Goal: Task Accomplishment & Management: Manage account settings

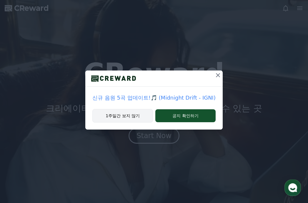
click at [128, 117] on button "1주일간 보지 않기" at bounding box center [122, 116] width 61 height 14
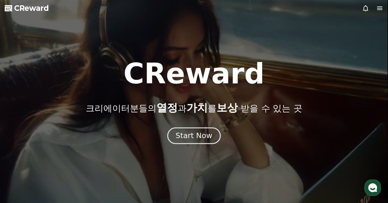
click at [193, 138] on div "Start Now" at bounding box center [193, 136] width 37 height 10
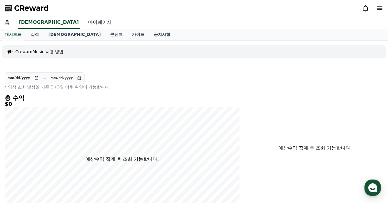
click at [83, 22] on link "마이페이지" at bounding box center [99, 22] width 33 height 12
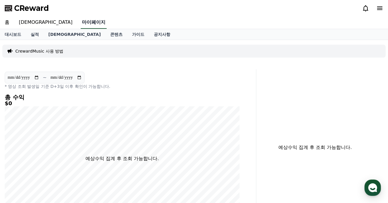
select select "**********"
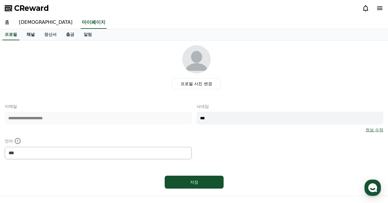
click at [29, 35] on link "채널" at bounding box center [31, 34] width 18 height 11
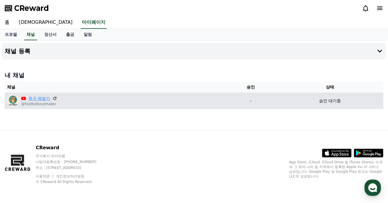
click at [39, 99] on link "축구 해썰가" at bounding box center [39, 99] width 22 height 6
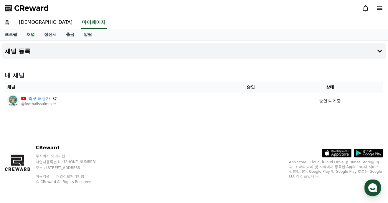
click at [13, 35] on link "프로필" at bounding box center [11, 34] width 22 height 11
select select "**********"
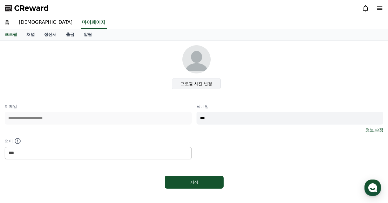
click at [206, 83] on label "프로필 사진 변경" at bounding box center [196, 83] width 49 height 11
click at [0, 0] on input "프로필 사진 변경" at bounding box center [0, 0] width 0 height 0
click at [23, 23] on link "음원" at bounding box center [45, 22] width 63 height 12
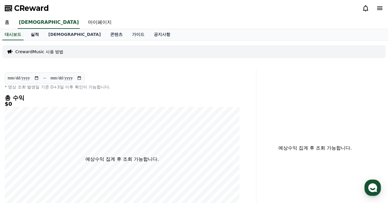
click at [36, 35] on link "실적" at bounding box center [35, 34] width 18 height 11
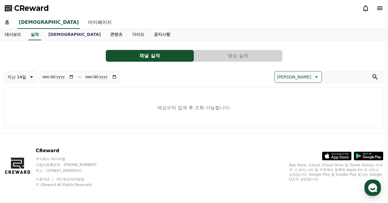
click at [83, 23] on link "마이페이지" at bounding box center [99, 22] width 33 height 12
select select "**********"
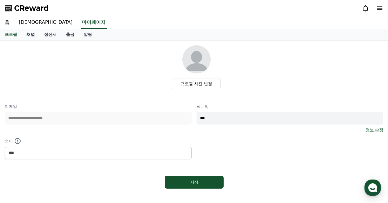
click at [29, 35] on link "채널" at bounding box center [31, 34] width 18 height 11
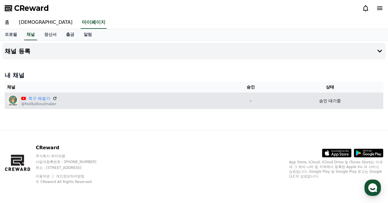
click at [335, 100] on p "승인 대기중" at bounding box center [330, 101] width 22 height 6
click at [251, 103] on p "-" at bounding box center [250, 101] width 47 height 6
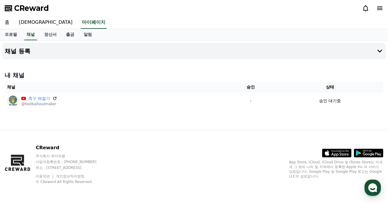
click at [6, 21] on link "홈" at bounding box center [7, 22] width 14 height 12
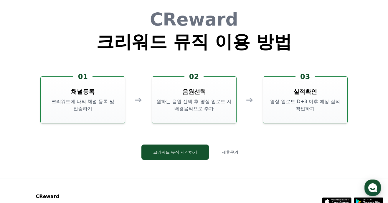
scroll to position [1595, 0]
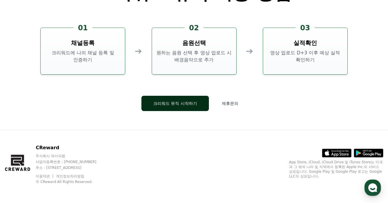
click at [182, 102] on button "크리워드 뮤직 시작하기" at bounding box center [174, 103] width 67 height 15
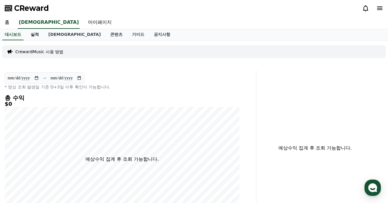
click at [33, 34] on link "실적" at bounding box center [35, 34] width 18 height 11
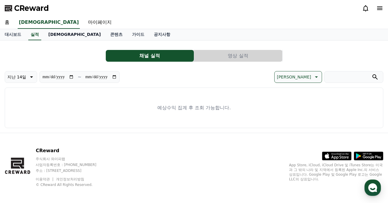
click at [51, 33] on link "음원" at bounding box center [75, 34] width 62 height 11
